Goal: Information Seeking & Learning: Learn about a topic

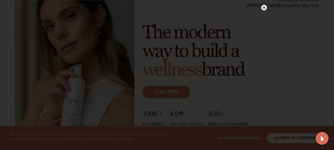
scroll to position [44, 0]
click at [264, 15] on icon at bounding box center [264, 14] width 3 height 3
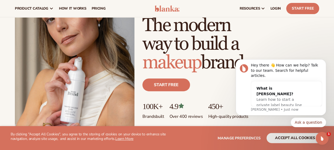
scroll to position [0, 0]
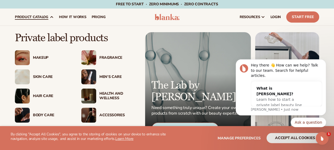
click at [48, 75] on div "Skin Care" at bounding box center [52, 77] width 38 height 5
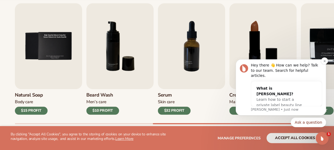
scroll to position [205, 0]
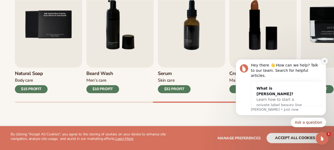
click at [325, 62] on icon "Dismiss notification" at bounding box center [324, 61] width 3 height 3
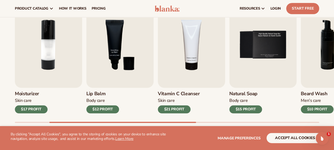
scroll to position [185, 0]
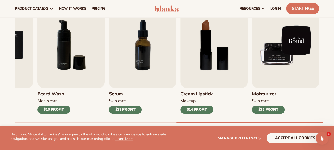
click at [267, 60] on img "9 / 9" at bounding box center [285, 45] width 67 height 86
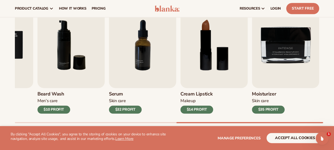
click at [263, 88] on div "Moisturizer Skin Care $35 PROFIT" at bounding box center [285, 101] width 67 height 26
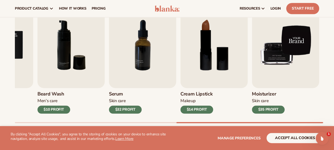
click at [264, 83] on img "9 / 9" at bounding box center [285, 45] width 67 height 86
click at [267, 55] on img "9 / 9" at bounding box center [285, 45] width 67 height 86
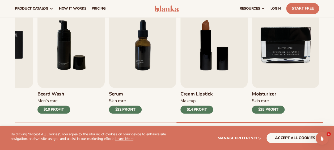
click at [276, 109] on div "$35 PROFIT" at bounding box center [268, 109] width 33 height 8
click at [269, 97] on h3 "Moisturizer" at bounding box center [268, 94] width 33 height 6
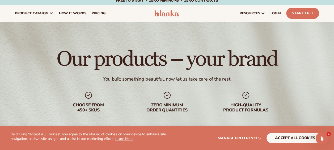
scroll to position [0, 0]
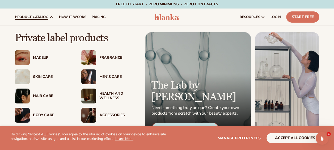
click at [45, 75] on div "Skin Care" at bounding box center [52, 77] width 38 height 5
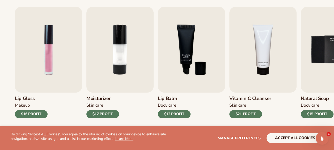
scroll to position [180, 0]
